Goal: Task Accomplishment & Management: Complete application form

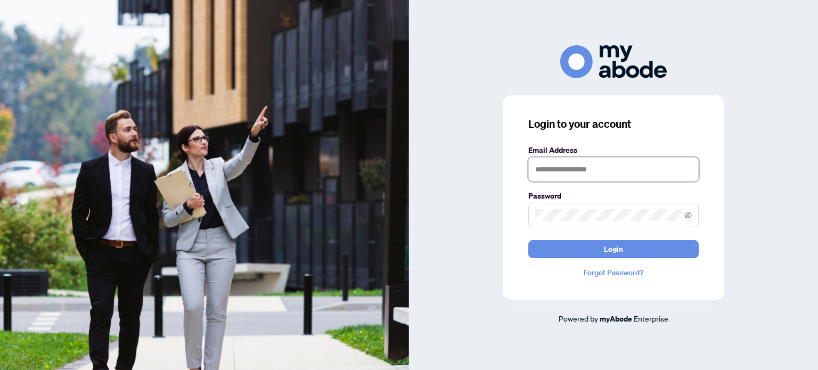
click at [549, 173] on input "text" at bounding box center [613, 169] width 170 height 25
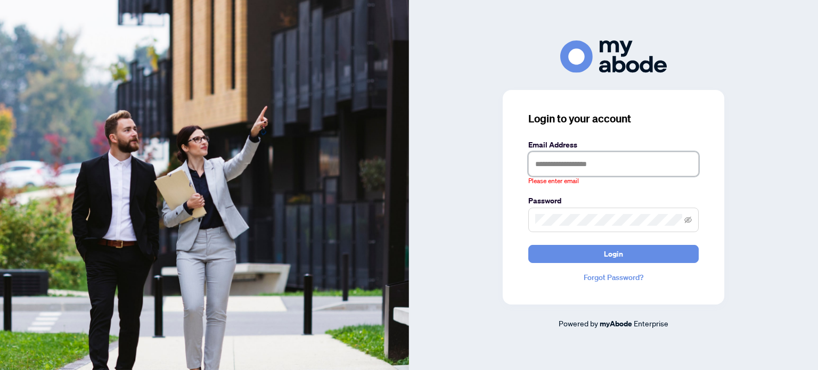
type input "**********"
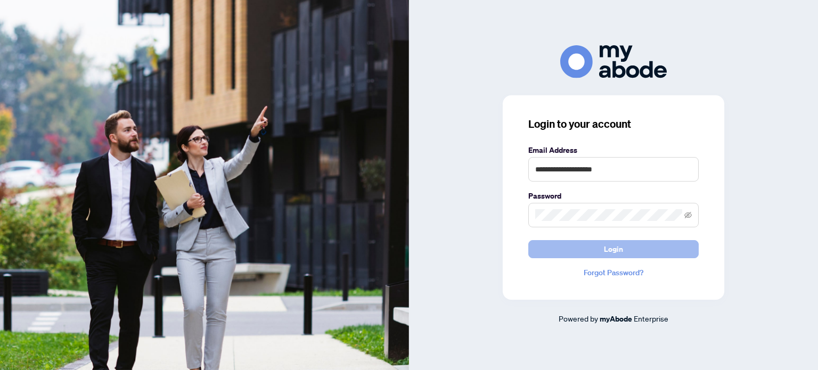
click at [607, 251] on span "Login" at bounding box center [613, 249] width 19 height 17
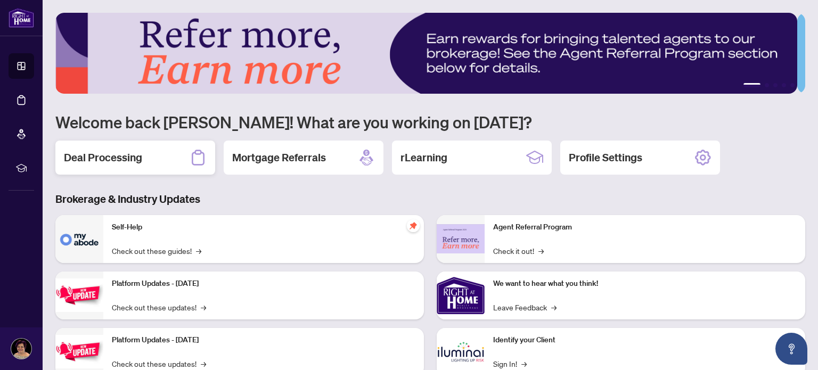
click at [105, 158] on h2 "Deal Processing" at bounding box center [103, 157] width 78 height 15
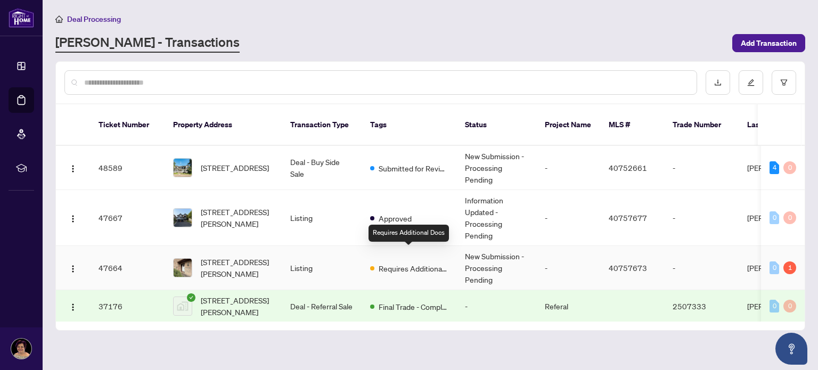
click at [409, 263] on span "Requires Additional Docs" at bounding box center [413, 269] width 69 height 12
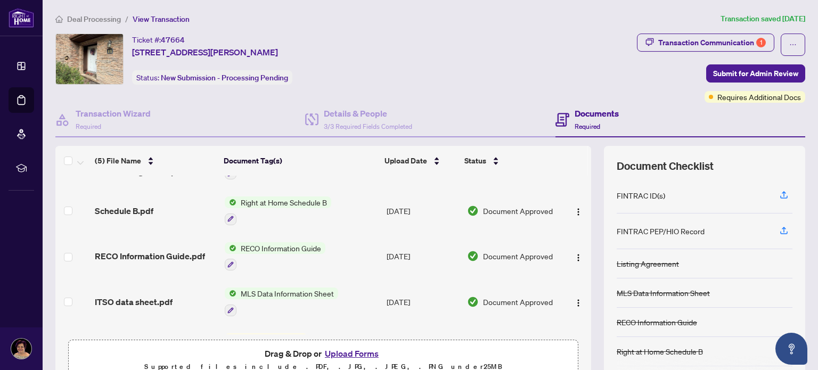
scroll to position [69, 0]
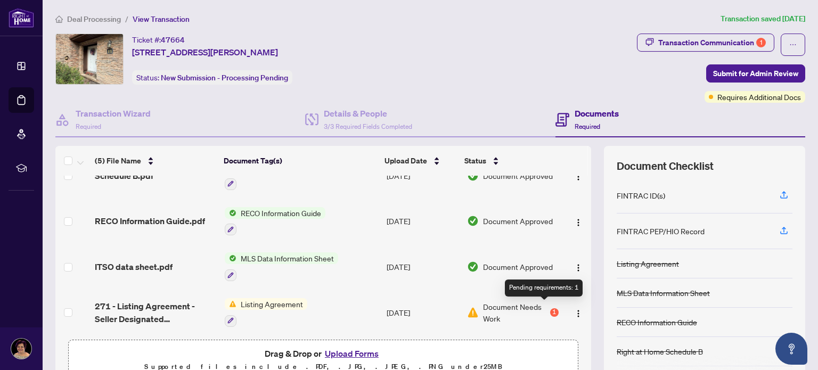
click at [550, 308] on div "1" at bounding box center [554, 312] width 9 height 9
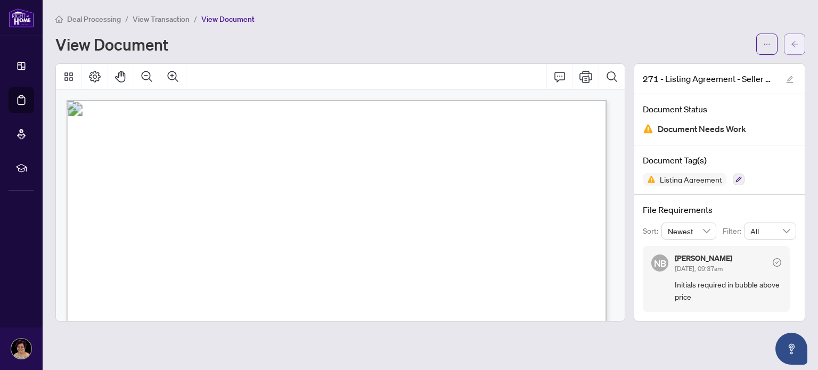
click at [790, 44] on button "button" at bounding box center [794, 44] width 21 height 21
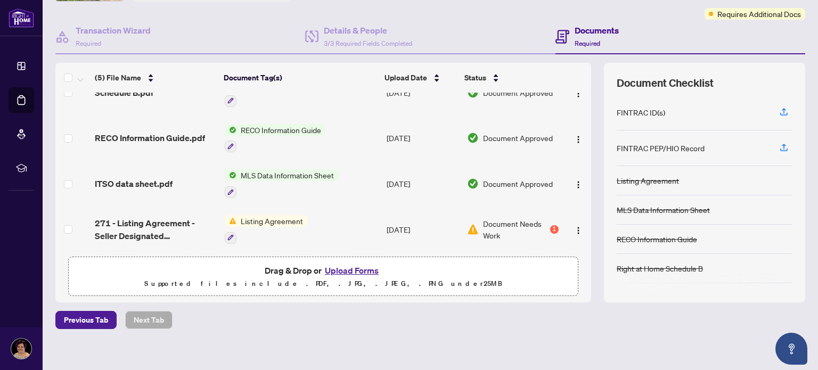
scroll to position [89, 0]
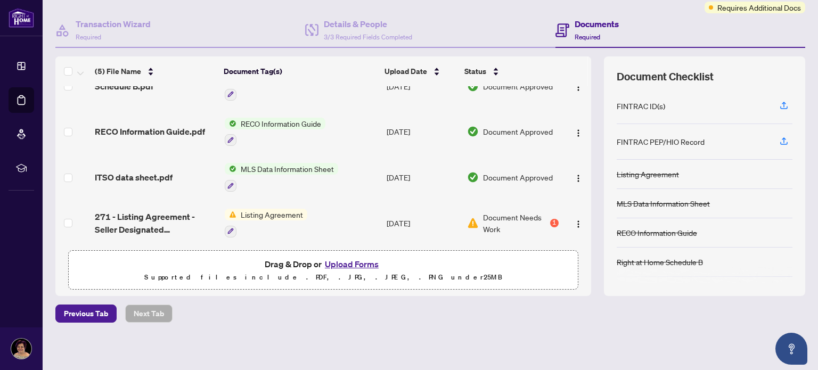
click at [339, 263] on button "Upload Forms" at bounding box center [352, 264] width 60 height 14
click at [345, 263] on button "Upload Forms" at bounding box center [352, 264] width 60 height 14
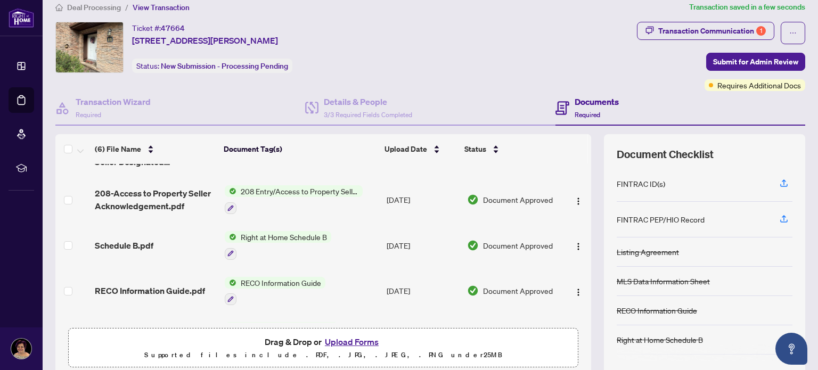
scroll to position [0, 0]
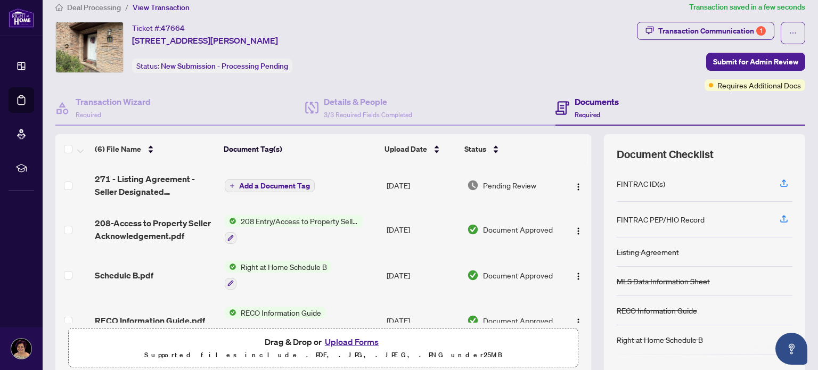
click at [247, 183] on span "Add a Document Tag" at bounding box center [274, 185] width 71 height 7
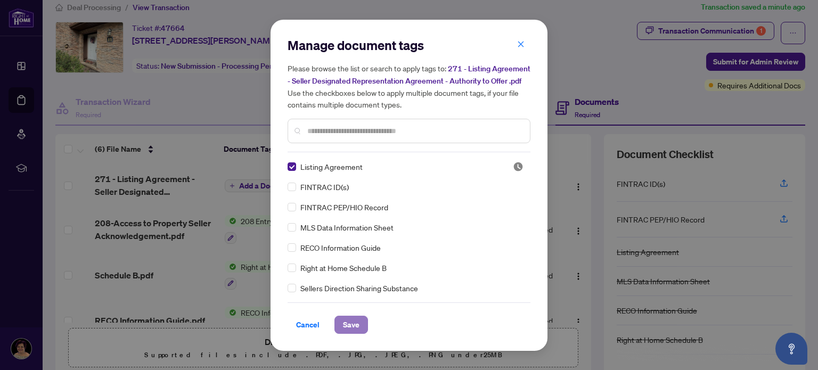
click at [349, 324] on span "Save" at bounding box center [351, 324] width 17 height 17
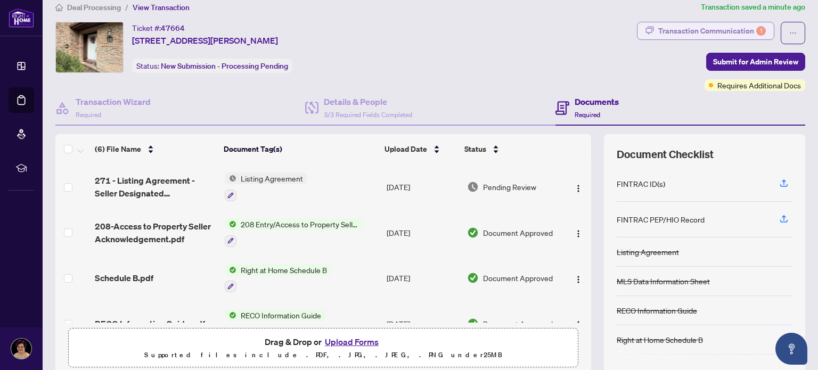
click at [732, 30] on div "Transaction Communication 1" at bounding box center [712, 30] width 108 height 17
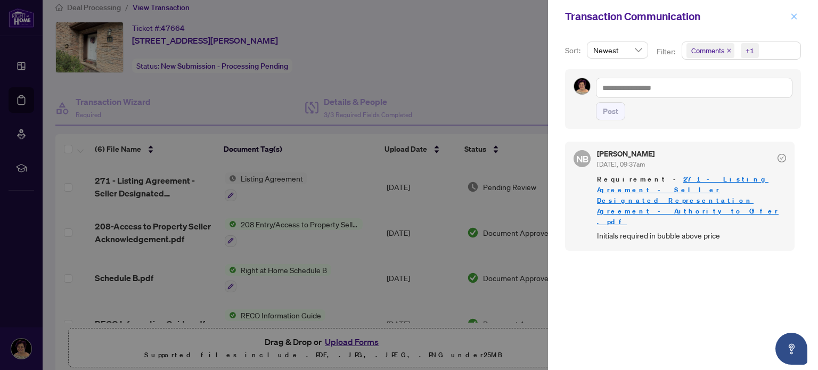
click at [791, 19] on icon "close" at bounding box center [794, 16] width 6 height 6
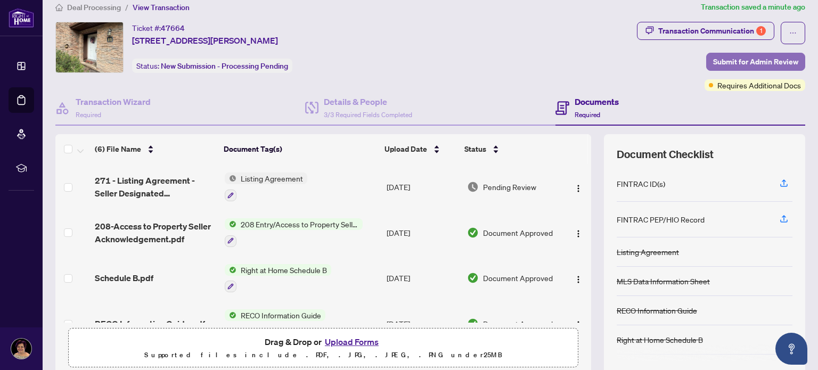
click at [713, 60] on span "Submit for Admin Review" at bounding box center [755, 61] width 85 height 17
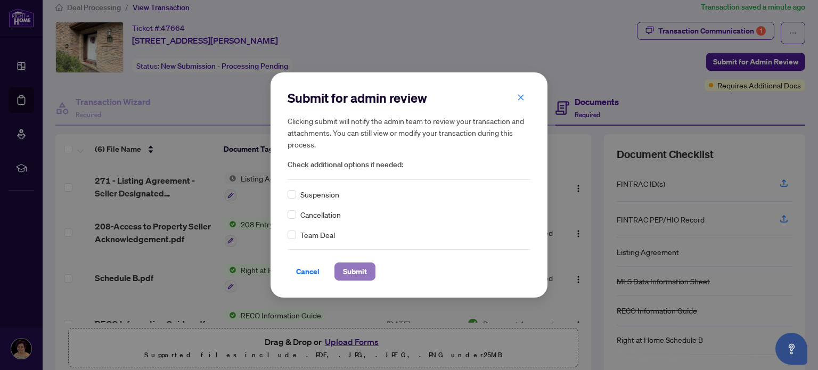
click at [350, 276] on span "Submit" at bounding box center [355, 271] width 24 height 17
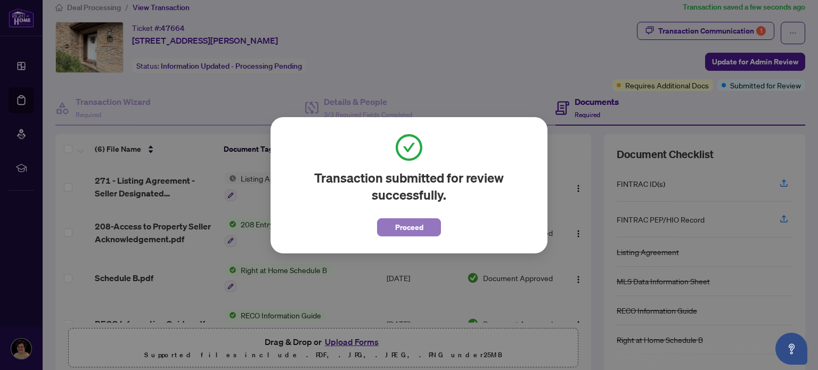
click at [434, 230] on button "Proceed" at bounding box center [409, 227] width 64 height 18
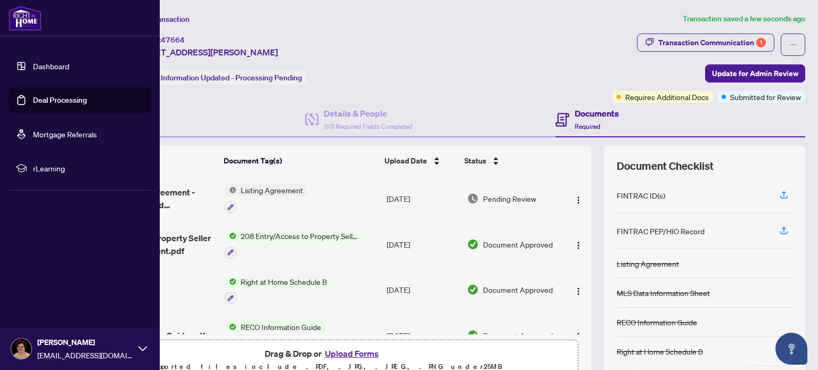
click at [40, 98] on link "Deal Processing" at bounding box center [60, 100] width 54 height 10
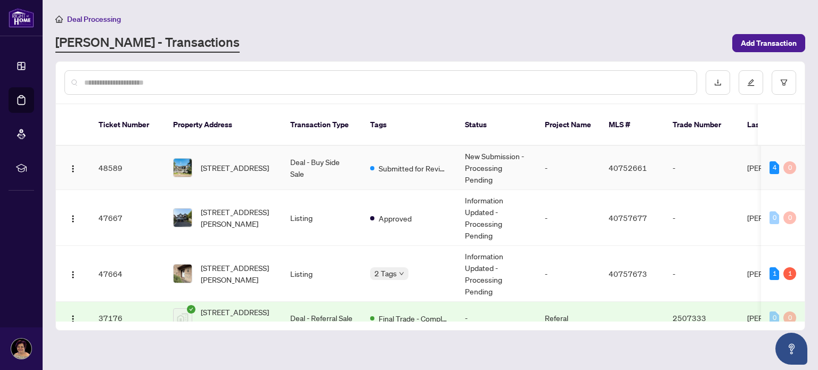
click at [153, 154] on td "48589" at bounding box center [127, 168] width 75 height 44
